Goal: Task Accomplishment & Management: Use online tool/utility

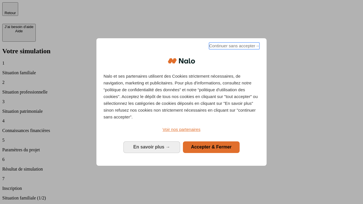
click at [233, 47] on span "Continuer sans accepter →" at bounding box center [234, 45] width 50 height 7
